Goal: Transaction & Acquisition: Download file/media

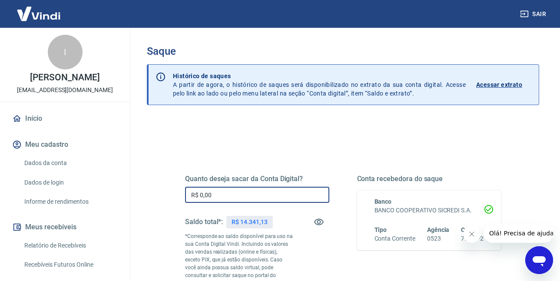
click at [213, 193] on input "R$ 0,00" at bounding box center [257, 195] width 144 height 16
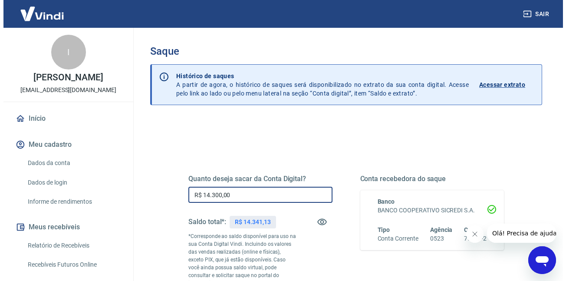
scroll to position [156, 0]
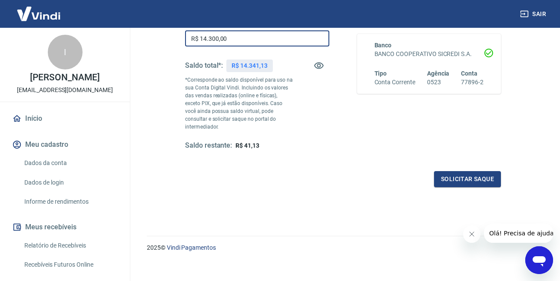
type input "R$ 14.300,00"
click at [440, 160] on div "Quanto deseja sacar da Conta Digital? R$ 14.300,00 ​ Saldo total*: R$ 14.341,13…" at bounding box center [343, 92] width 316 height 190
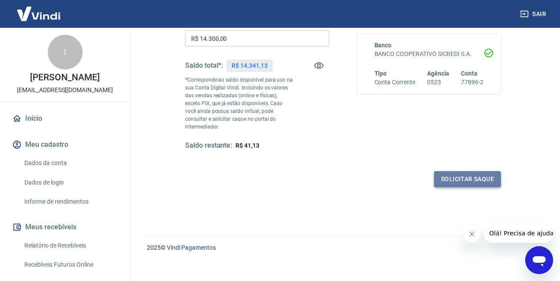
click at [444, 171] on button "Solicitar saque" at bounding box center [467, 179] width 67 height 16
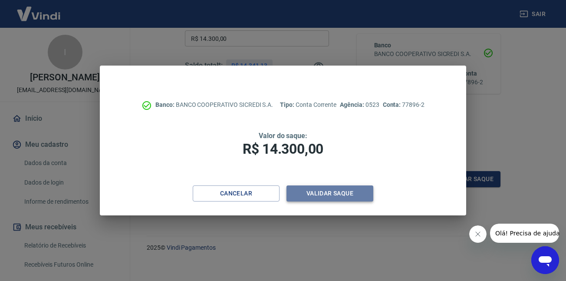
click at [296, 196] on button "Validar saque" at bounding box center [330, 193] width 87 height 16
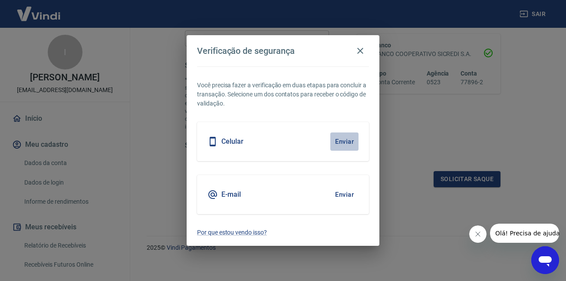
click at [332, 134] on button "Enviar" at bounding box center [345, 141] width 28 height 18
click at [341, 144] on button "Enviar" at bounding box center [345, 141] width 28 height 18
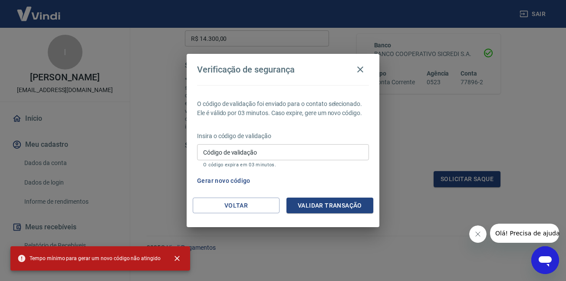
click at [227, 152] on div "Código de validação Código de validação O código expira em 03 minutos." at bounding box center [283, 155] width 172 height 23
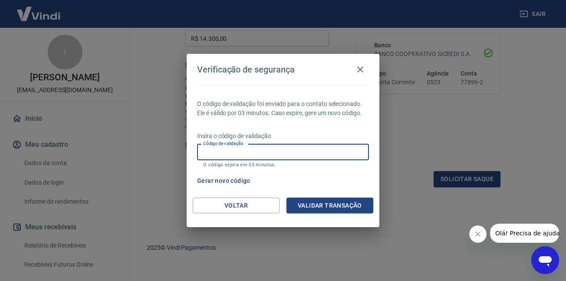
click at [538, 253] on icon "Abrir janela de mensagens" at bounding box center [546, 260] width 16 height 16
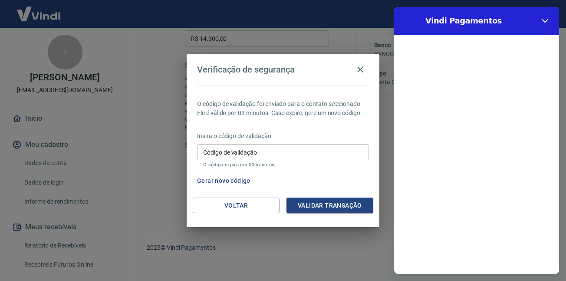
scroll to position [0, 0]
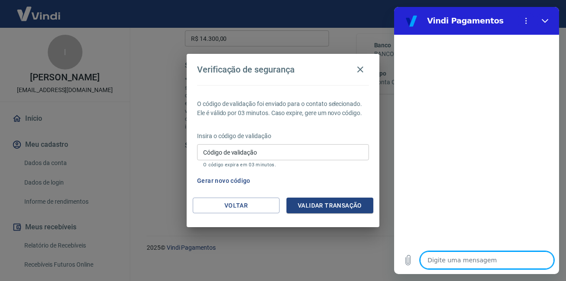
click at [474, 256] on textarea at bounding box center [487, 260] width 134 height 17
type textarea "p"
type textarea "x"
type textarea "pç"
type textarea "x"
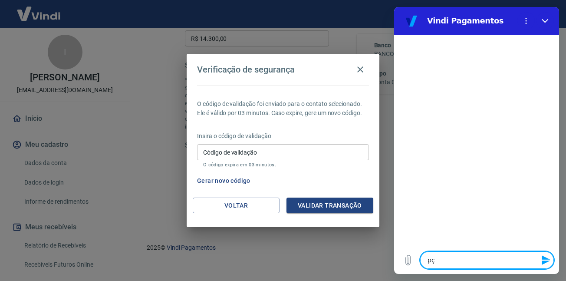
type textarea "p"
type textarea "x"
type textarea "s"
type textarea "x"
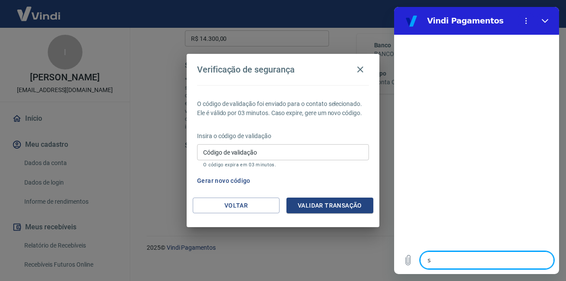
type textarea "sa"
type textarea "x"
type textarea "saq"
type textarea "x"
type textarea "saqu"
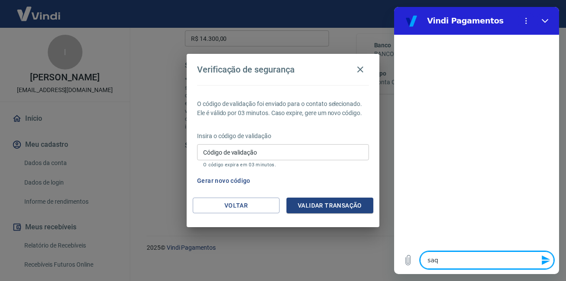
type textarea "x"
type textarea "saque"
type textarea "x"
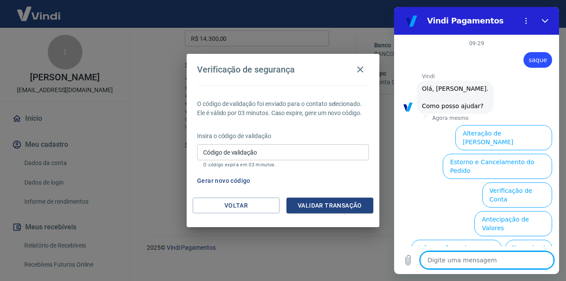
scroll to position [57, 0]
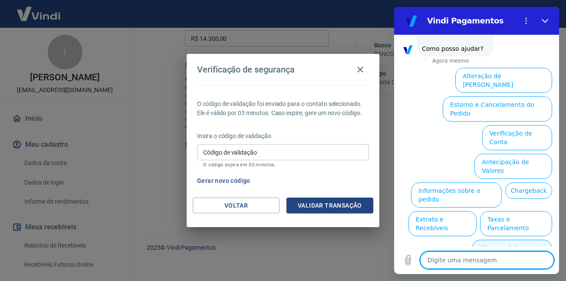
click at [505, 240] on button "Alterar celular verificado" at bounding box center [512, 252] width 80 height 25
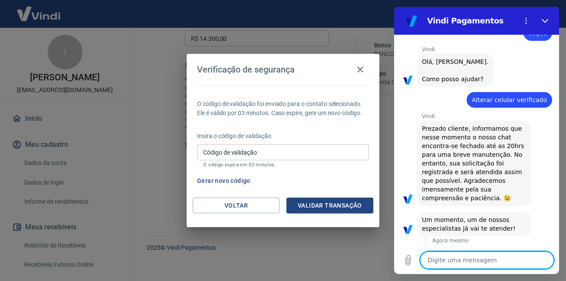
scroll to position [66, 0]
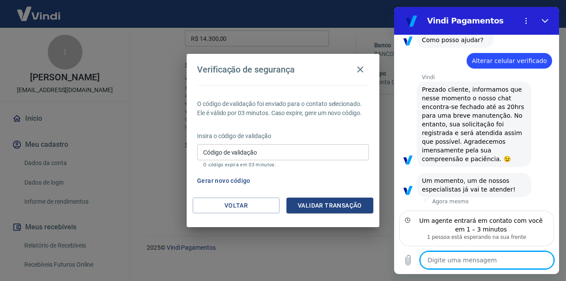
click at [490, 256] on textarea at bounding box center [487, 260] width 134 height 17
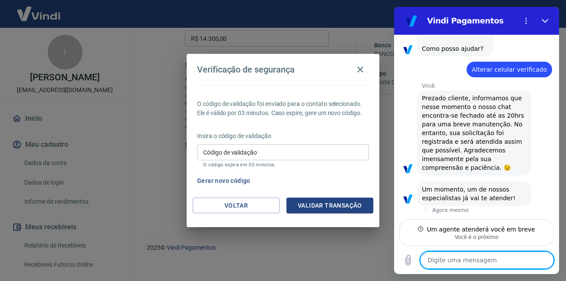
scroll to position [57, 0]
type textarea "x"
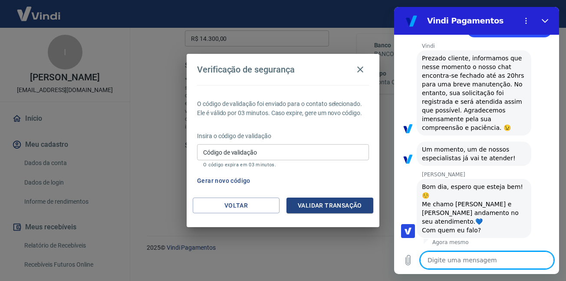
scroll to position [99, 0]
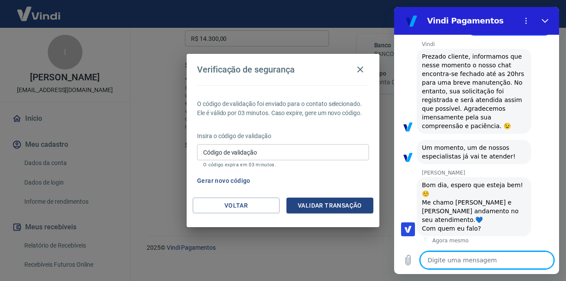
type textarea "o"
type textarea "x"
type textarea "ol"
type textarea "x"
type textarea "ola"
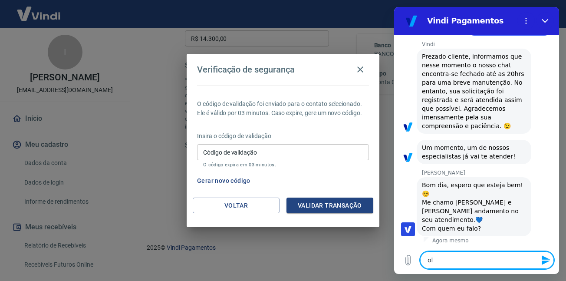
type textarea "x"
type textarea "ola"
type textarea "x"
type textarea "ola b"
type textarea "x"
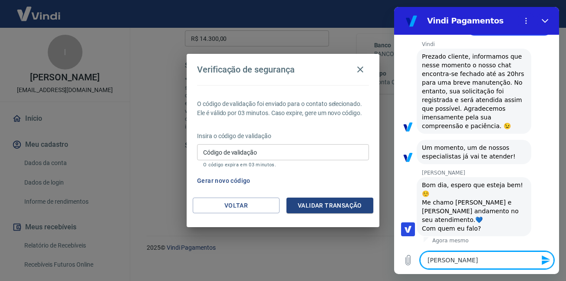
type textarea "ola bo"
type textarea "x"
type textarea "ola bom"
type textarea "x"
type textarea "ola bom"
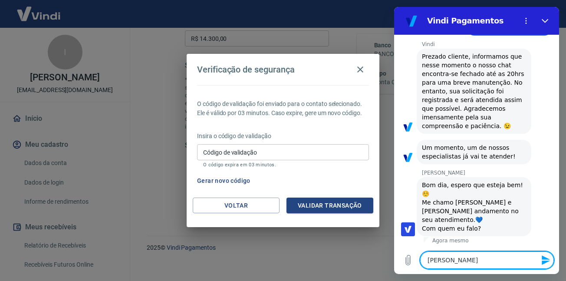
type textarea "x"
type textarea "ola bom d"
type textarea "x"
type textarea "ola bom di"
type textarea "x"
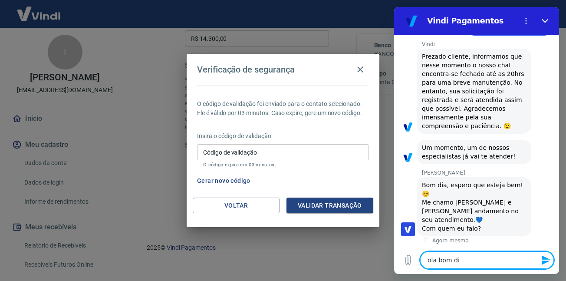
type textarea "ola bom dia"
type textarea "x"
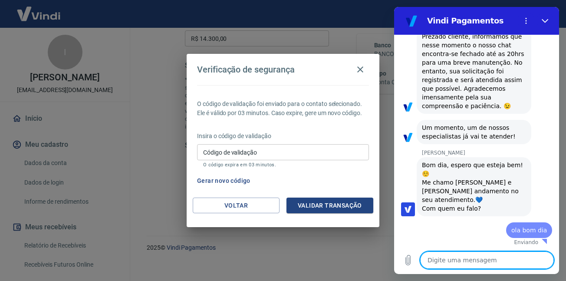
type textarea "x"
type textarea "c"
type textarea "x"
type textarea "co"
type textarea "x"
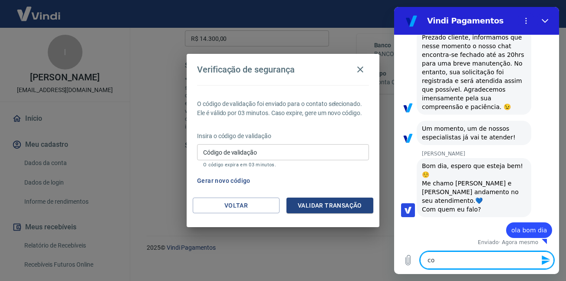
type textarea "com"
type textarea "x"
type textarea "com"
type textarea "x"
type textarea "com o"
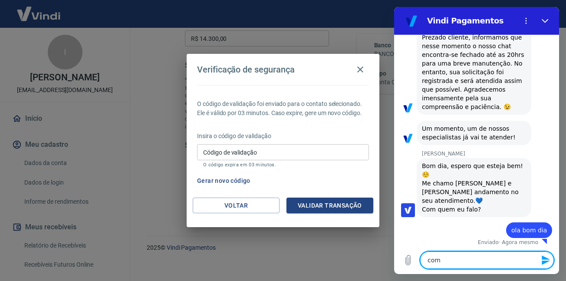
type textarea "x"
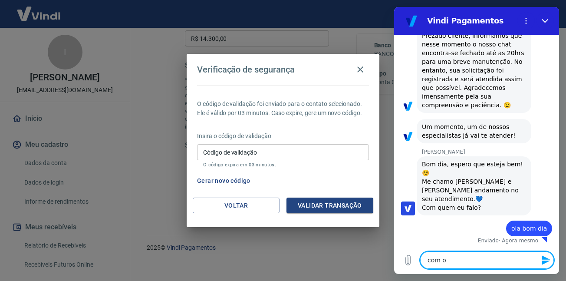
type textarea "com o"
type textarea "x"
type textarea "com o g"
type textarea "x"
type textarea "com o gu"
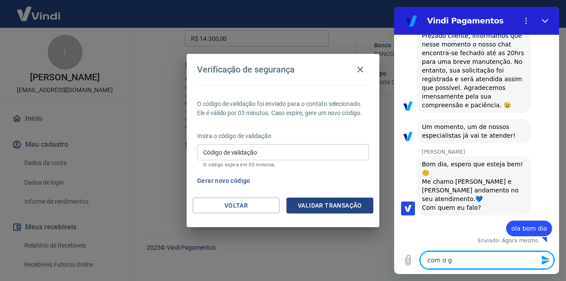
type textarea "x"
type textarea "com o gus"
type textarea "x"
type textarea "com o gust"
type textarea "x"
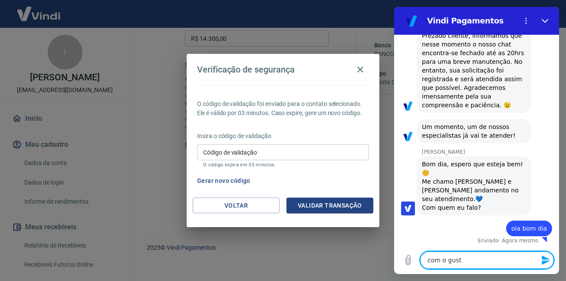
type textarea "com o gusta"
type textarea "x"
type textarea "com o gustav"
type textarea "x"
type textarea "com o gustavo"
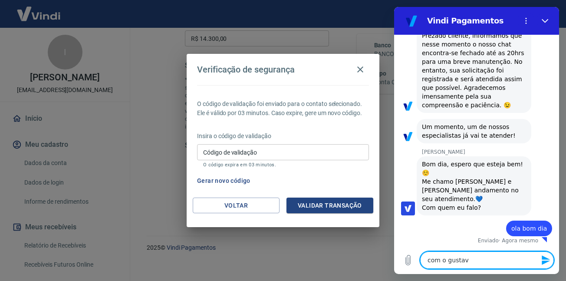
type textarea "x"
type textarea "com o gustavo"
type textarea "x"
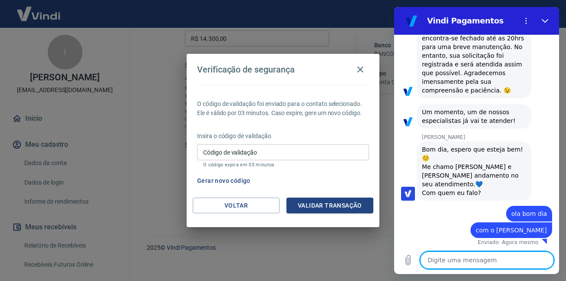
scroll to position [136, 0]
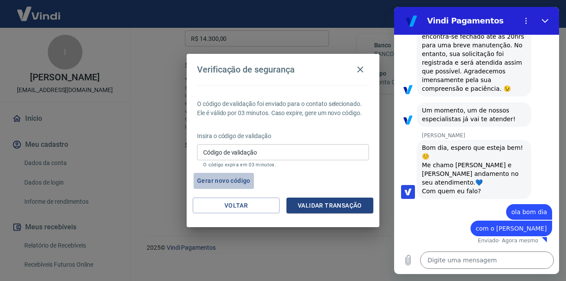
click at [202, 175] on button "Gerar novo código" at bounding box center [224, 181] width 60 height 16
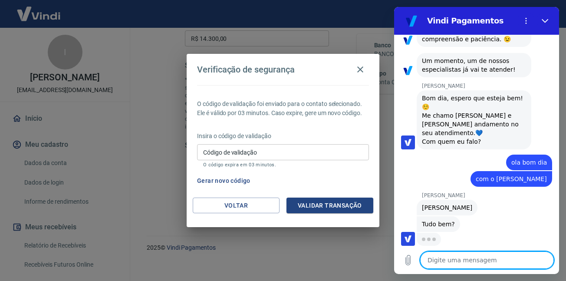
scroll to position [186, 0]
type textarea "x"
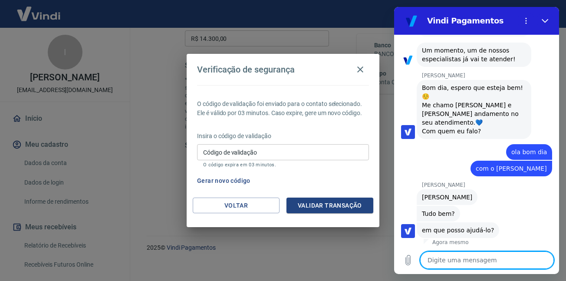
scroll to position [198, 0]
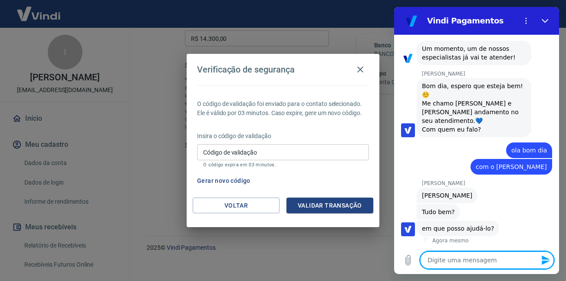
type textarea "t"
type textarea "x"
type textarea "tu"
type textarea "x"
type textarea "tud"
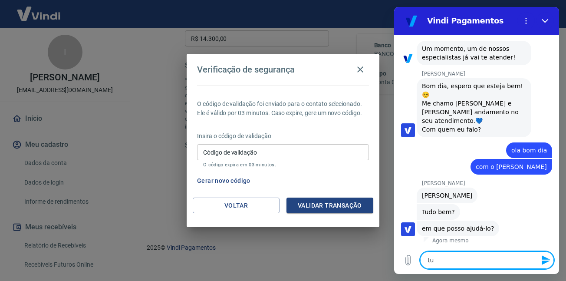
type textarea "x"
type textarea "tudo"
type textarea "x"
type textarea "tudo"
type textarea "x"
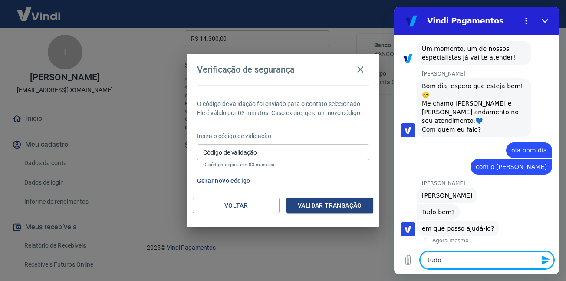
type textarea "tudo b"
type textarea "x"
type textarea "tudo be"
type textarea "x"
type textarea "tudo bem"
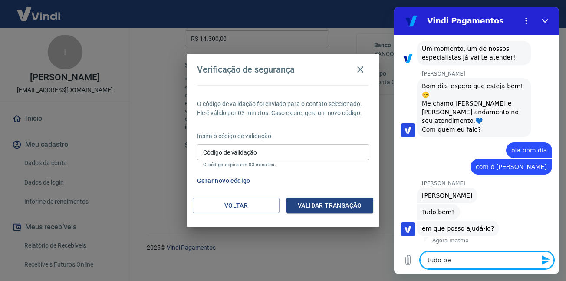
type textarea "x"
type textarea "tudo bem"
type textarea "x"
type textarea "tudo bem e"
type textarea "x"
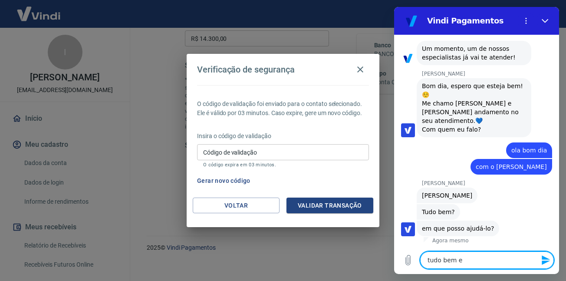
type textarea "tudo bem e"
type textarea "x"
type textarea "tudo bem e v"
type textarea "x"
type textarea "tudo bem e vc"
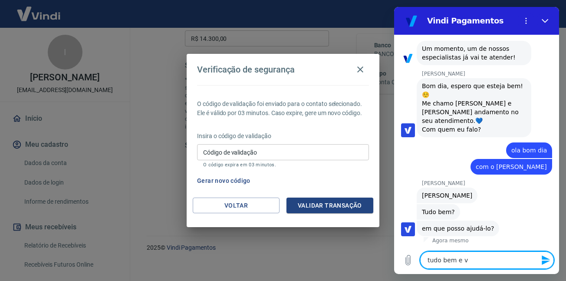
type textarea "x"
type textarea "tudo bem e vc?"
type textarea "x"
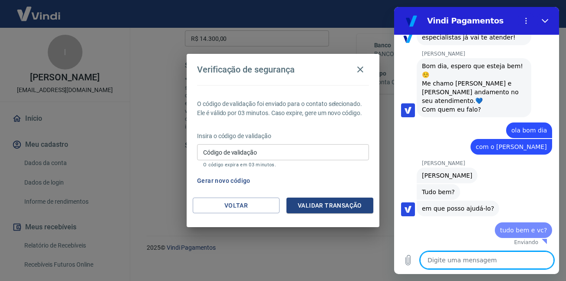
type textarea "e"
type textarea "x"
type textarea "en"
type textarea "x"
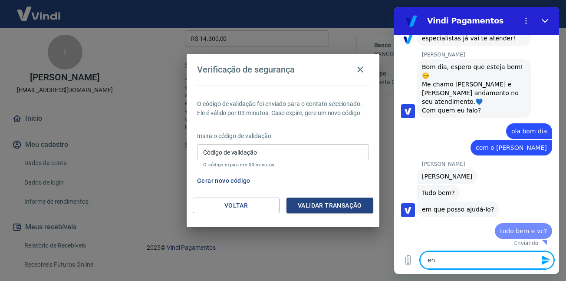
type textarea "ent"
type textarea "x"
type textarea "enta"
type textarea "x"
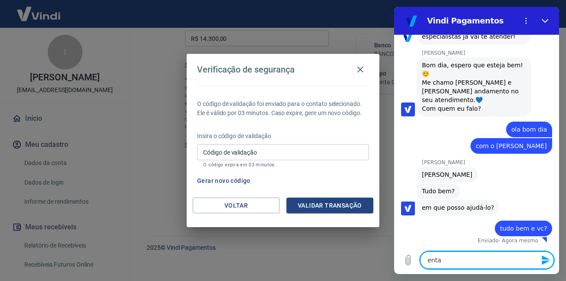
type textarea "entao"
type textarea "x"
type textarea "entao"
type textarea "x"
type textarea "entao e"
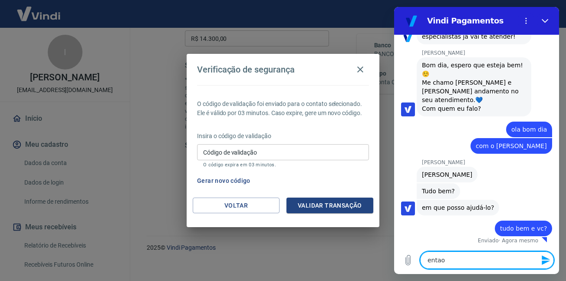
type textarea "x"
type textarea "entao es"
type textarea "x"
type textarea "entao est"
type textarea "x"
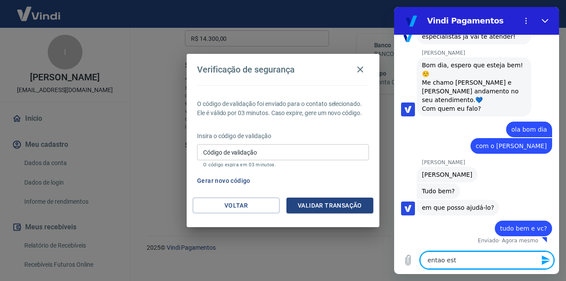
type textarea "entao esto"
type textarea "x"
type textarea "entao estou"
type textarea "x"
type textarea "entao estou"
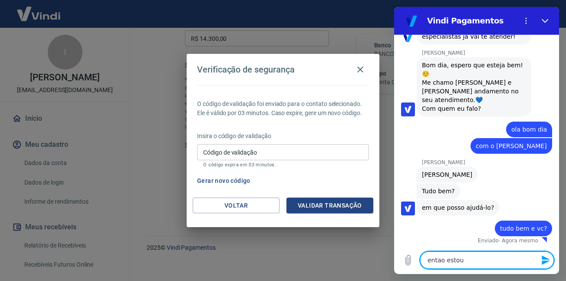
type textarea "x"
type textarea "entao estou c"
type textarea "x"
type textarea "entao estou co"
type textarea "x"
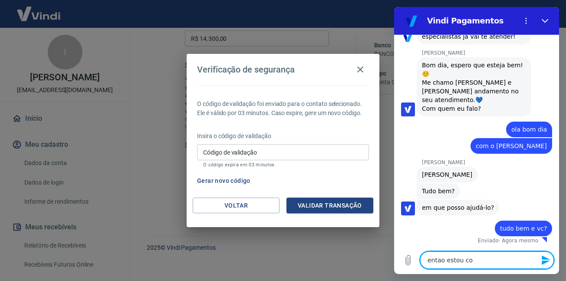
type textarea "entao estou com"
type textarea "x"
type textarea "entao estou com"
type textarea "x"
type textarea "entao estou com p"
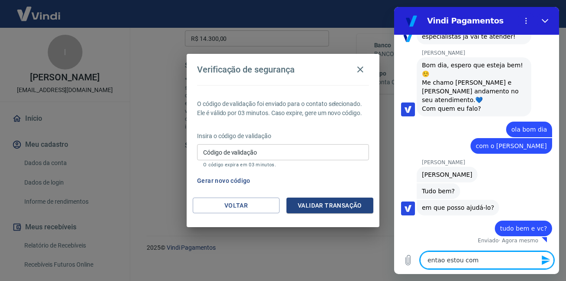
type textarea "x"
type textarea "entao estou com pr"
type textarea "x"
type textarea "entao estou com pro"
type textarea "x"
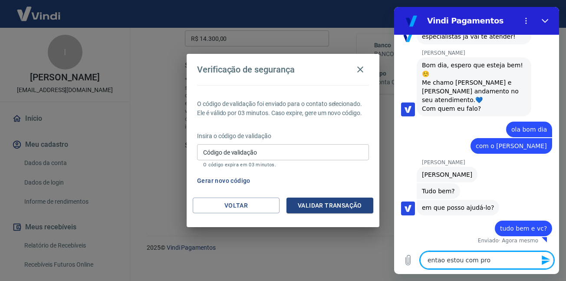
type textarea "entao estou com prob"
type textarea "x"
type textarea "entao estou com probl"
type textarea "x"
type textarea "entao estou com proble"
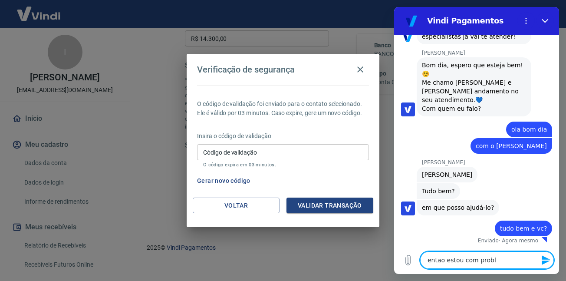
type textarea "x"
type textarea "entao estou com problem"
type textarea "x"
type textarea "entao estou com problema"
type textarea "x"
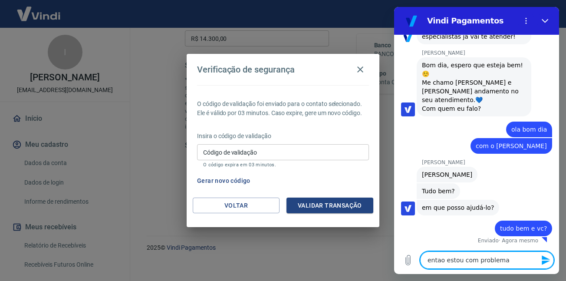
type textarea "entao estou com problemas"
type textarea "x"
type textarea "entao estou com problemas"
type textarea "x"
type textarea "entao estou com problemas p"
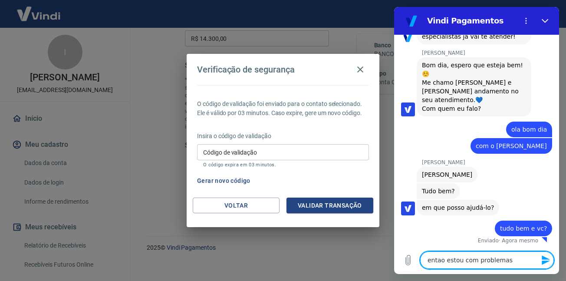
type textarea "x"
type textarea "entao estou com problemas pa"
type textarea "x"
type textarea "entao estou com problemas par"
type textarea "x"
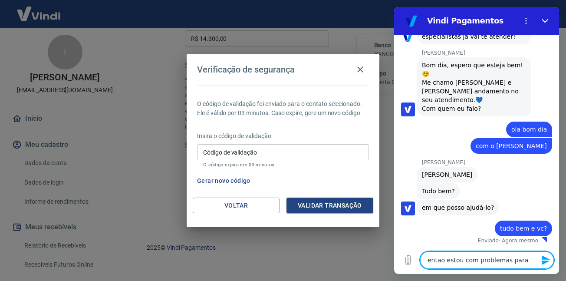
type textarea "entao estou com problemas para"
type textarea "x"
type textarea "entao estou com problemas para f"
type textarea "x"
type textarea "entao estou com problemas para fa"
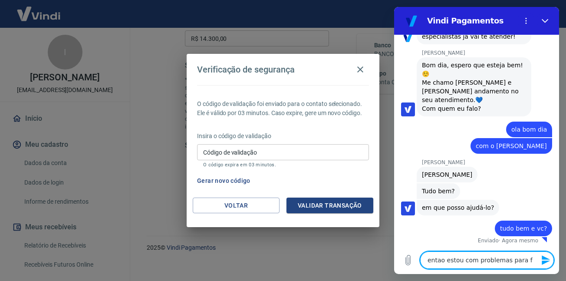
type textarea "x"
type textarea "entao estou com problemas para faz"
type textarea "x"
type textarea "entao estou com problemas para faze"
type textarea "x"
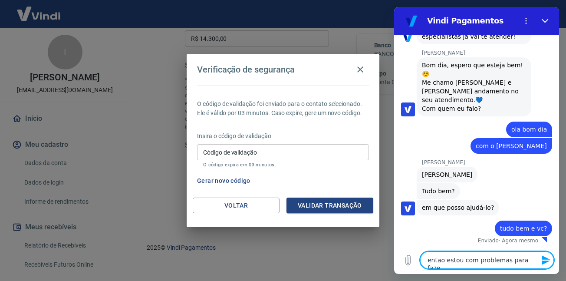
type textarea "entao estou com problemas para fazer"
type textarea "x"
type textarea "entao estou com problemas para fazer"
type textarea "x"
type textarea "entao estou com problemas para fazer o"
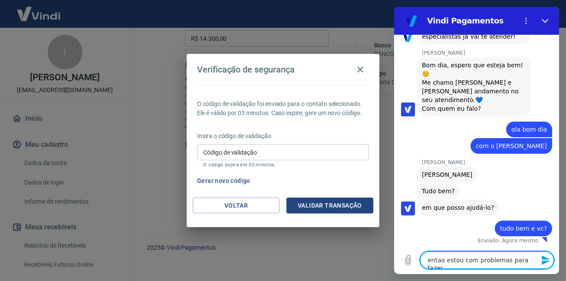
type textarea "x"
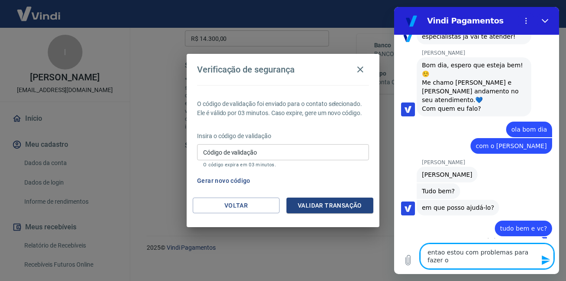
type textarea "entao estou com problemas para fazer o"
type textarea "x"
type textarea "entao estou com problemas para fazer o s"
type textarea "x"
type textarea "entao estou com problemas para fazer o sa"
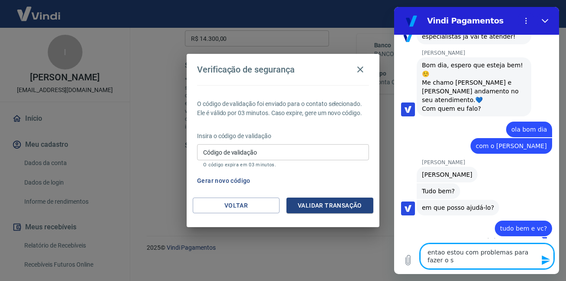
type textarea "x"
type textarea "entao estou com problemas para fazer o saq"
type textarea "x"
type textarea "entao estou com problemas para fazer o saqu"
type textarea "x"
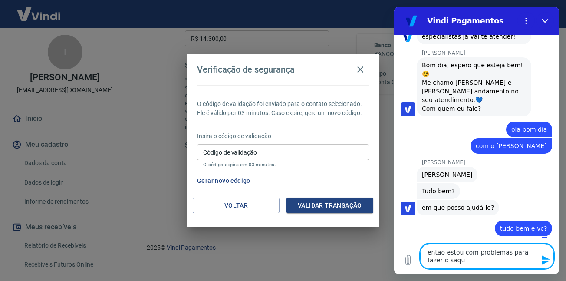
type textarea "entao estou com problemas para fazer o saque"
type textarea "x"
type textarea "entao estou com problemas para fazer o saque,"
type textarea "x"
type textarea "entao estou com problemas para fazer o saque,n"
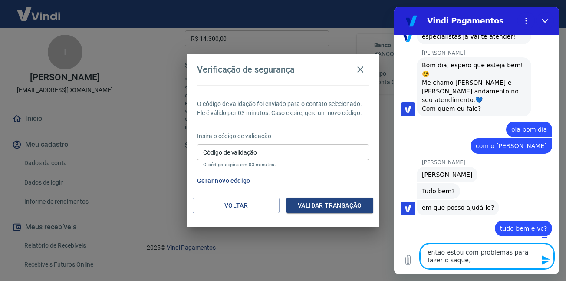
type textarea "x"
type textarea "entao estou com problemas para fazer o saque,"
type textarea "x"
type textarea "entao estou com problemas para fazer o saque,"
type textarea "x"
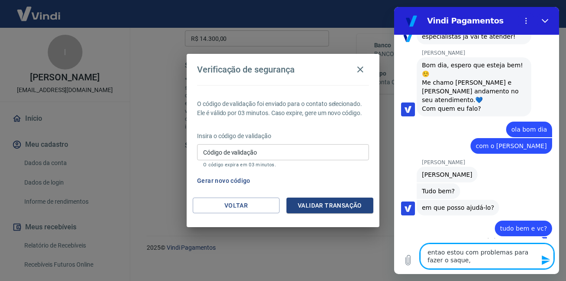
type textarea "entao estou com problemas para fazer o saque, n"
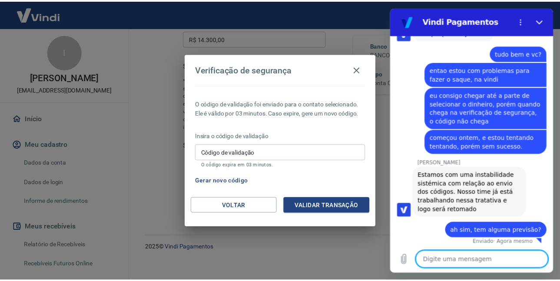
scroll to position [396, 0]
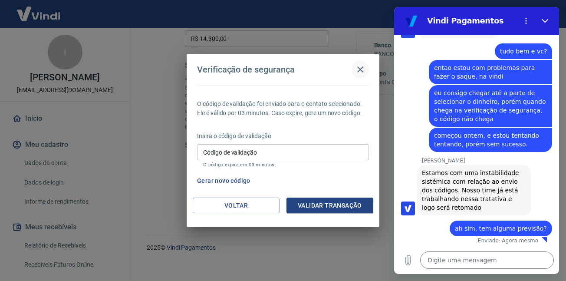
click at [364, 71] on icon "button" at bounding box center [360, 69] width 10 height 10
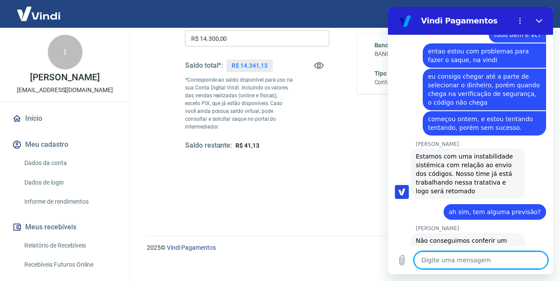
scroll to position [501, 0]
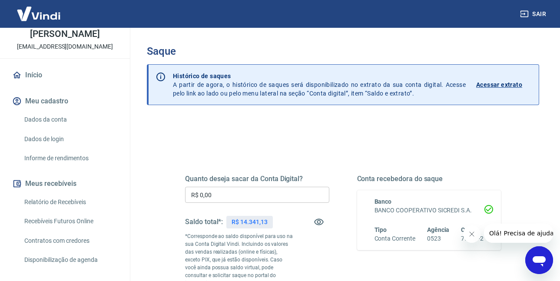
click at [55, 207] on link "Relatório de Recebíveis" at bounding box center [70, 202] width 99 height 18
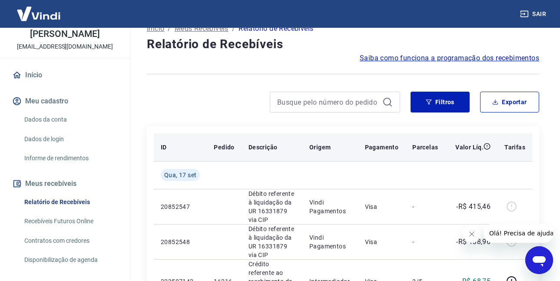
scroll to position [24, 0]
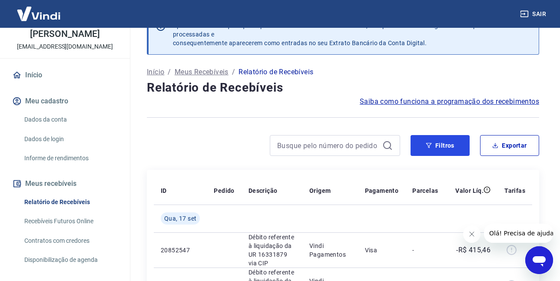
click at [419, 144] on button "Filtros" at bounding box center [439, 145] width 59 height 21
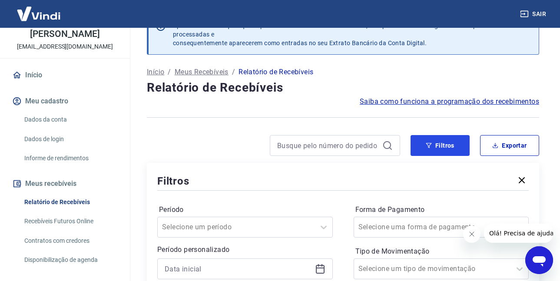
scroll to position [198, 0]
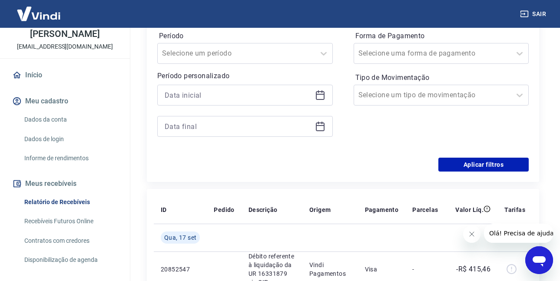
click at [314, 96] on div at bounding box center [244, 95] width 175 height 21
click at [322, 95] on icon at bounding box center [320, 94] width 9 height 1
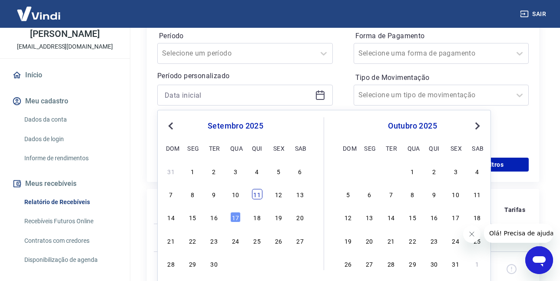
click at [259, 191] on div "11" at bounding box center [257, 194] width 10 height 10
click at [308, 78] on p "Período personalizado" at bounding box center [244, 76] width 175 height 10
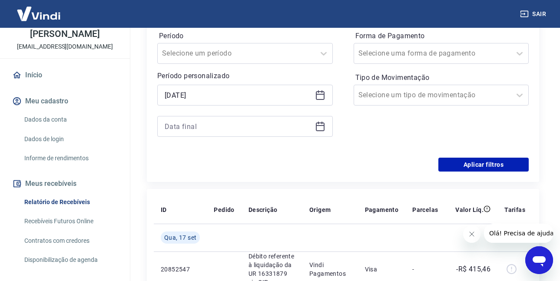
type input "[DATE]"
click at [317, 130] on icon at bounding box center [320, 126] width 10 height 10
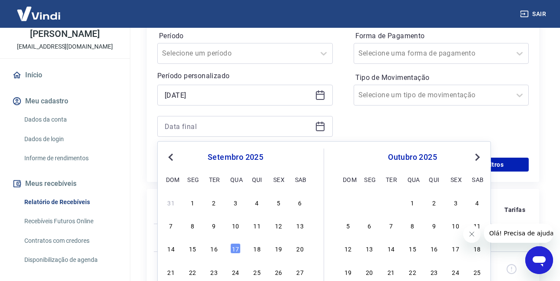
click at [228, 251] on div "14 15 16 17 18 19 20" at bounding box center [236, 248] width 142 height 13
click at [231, 250] on div "17" at bounding box center [235, 248] width 10 height 10
click at [405, 57] on input "Forma de Pagamento" at bounding box center [402, 53] width 88 height 10
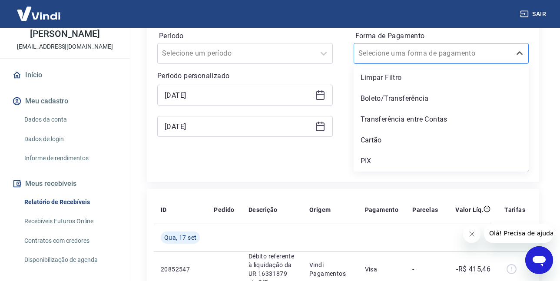
type input "[DATE]"
click at [374, 139] on div "Cartão" at bounding box center [441, 140] width 175 height 17
click at [223, 157] on div "Período Selecione um período Período personalizado Selected date: [DATE] [DATE]…" at bounding box center [342, 88] width 371 height 139
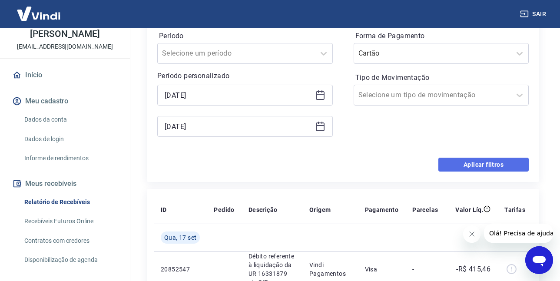
click at [500, 161] on button "Aplicar filtros" at bounding box center [483, 165] width 90 height 14
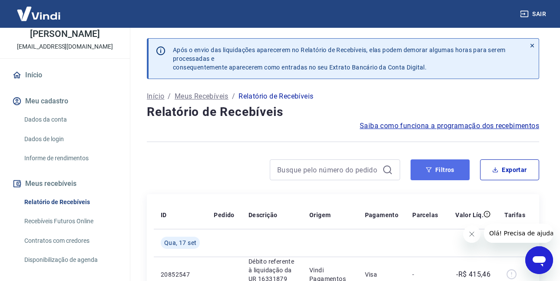
click at [428, 167] on icon "button" at bounding box center [429, 170] width 6 height 6
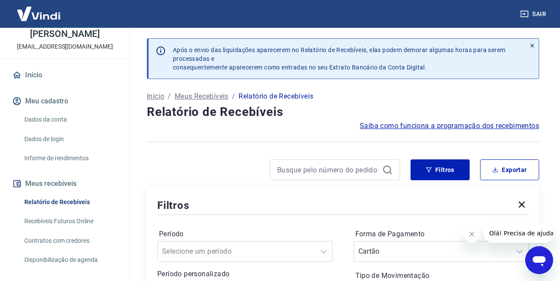
click at [484, 184] on div "Filtros Exportar Filtros Período Selecione um período Período personalizado [DA…" at bounding box center [343, 269] width 392 height 221
click at [495, 175] on button "Exportar" at bounding box center [509, 169] width 59 height 21
type input "[DATE]"
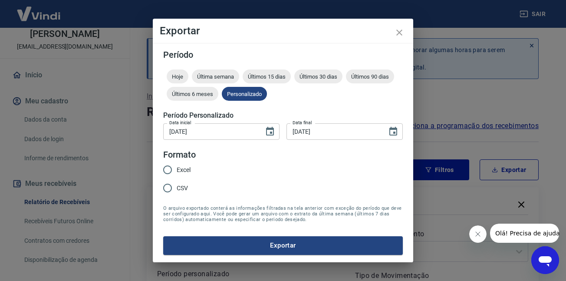
click at [171, 186] on input "CSV" at bounding box center [168, 188] width 18 height 18
radio input "true"
click at [204, 243] on button "Exportar" at bounding box center [283, 245] width 240 height 18
